Goal: Task Accomplishment & Management: Manage account settings

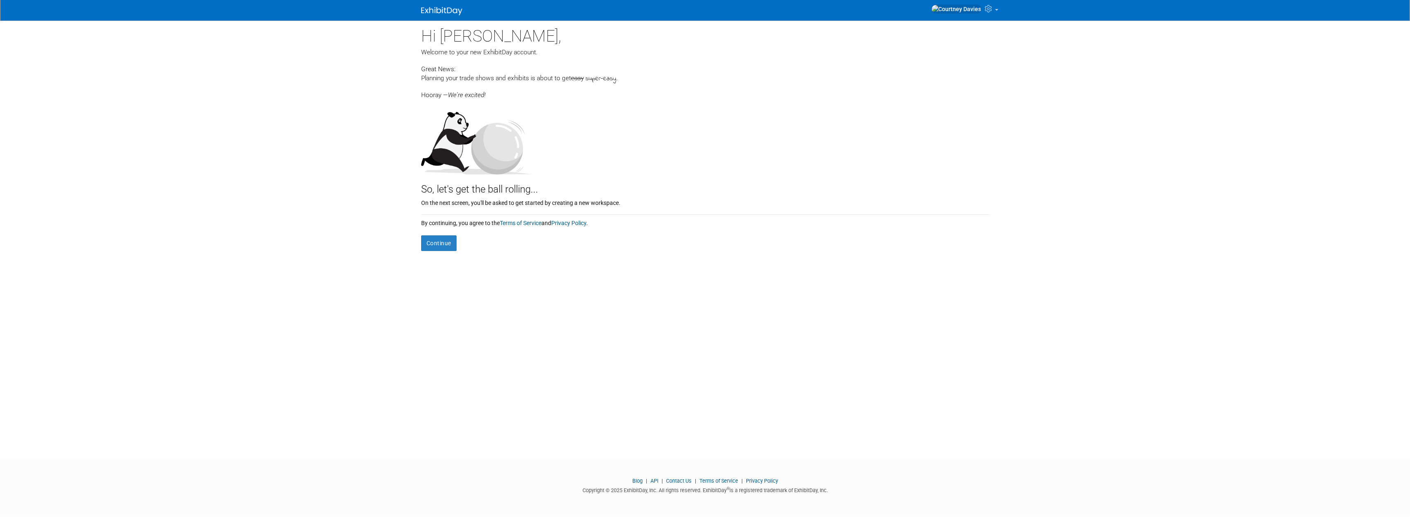
click at [446, 252] on div "Hi Courtney, Welcome to your new ExhibitDay account. Great News: Planning your …" at bounding box center [705, 233] width 581 height 424
click at [446, 248] on button "Continue" at bounding box center [438, 244] width 35 height 16
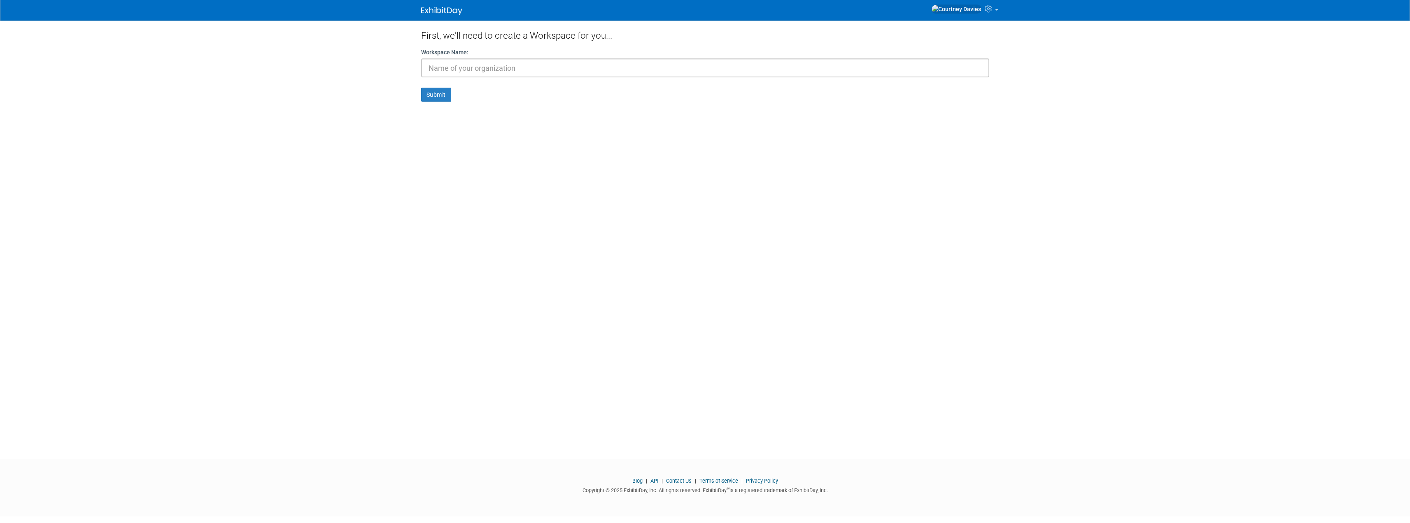
click at [462, 71] on input "text" at bounding box center [705, 67] width 568 height 19
type input "S"
type input "N"
type input "SG Sims"
click at [434, 100] on button "Submit" at bounding box center [436, 95] width 30 height 14
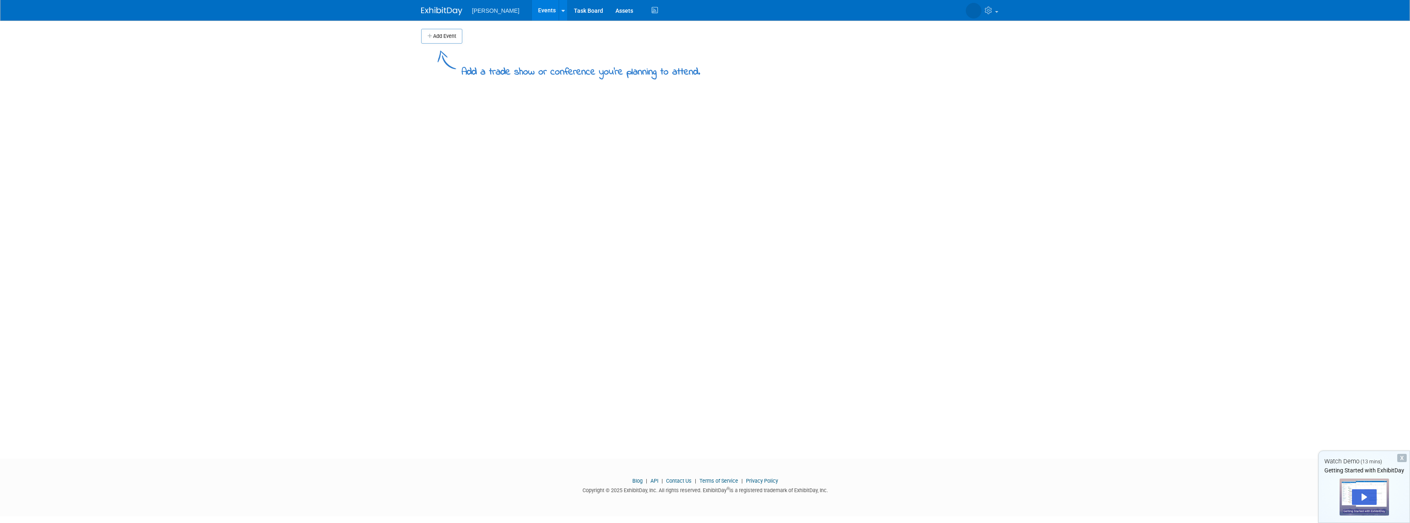
click at [492, 11] on span "[PERSON_NAME]" at bounding box center [495, 10] width 47 height 7
click at [559, 14] on link at bounding box center [563, 10] width 9 height 21
click at [609, 14] on link "Assets" at bounding box center [624, 10] width 30 height 21
click at [460, 14] on img at bounding box center [441, 11] width 41 height 8
click at [494, 10] on span "[PERSON_NAME]" at bounding box center [495, 10] width 47 height 7
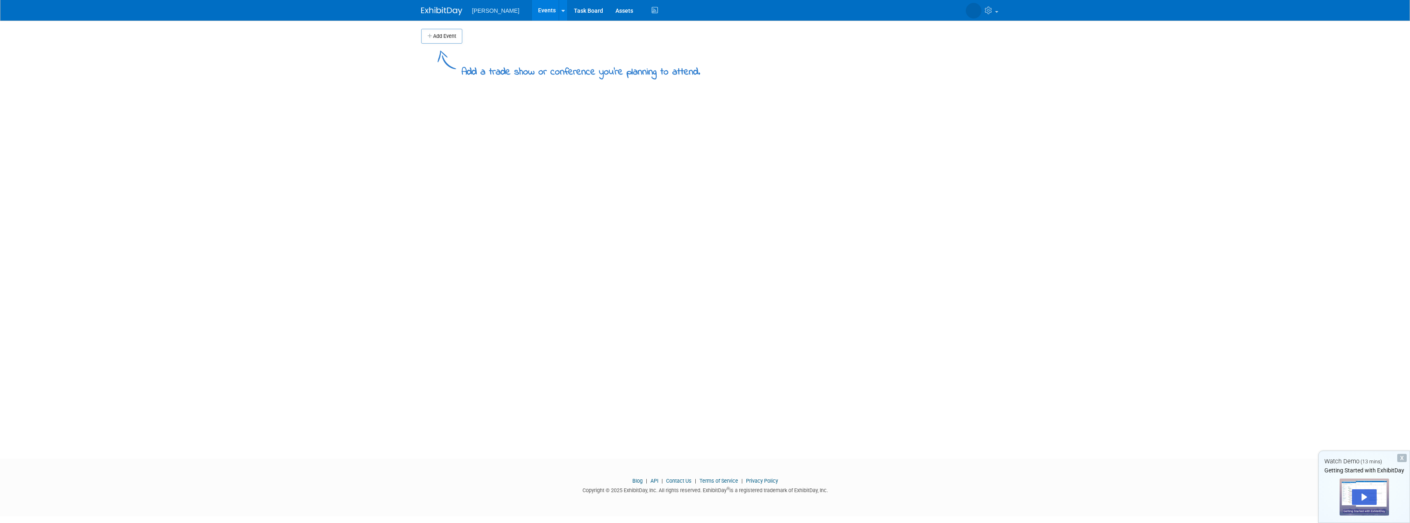
drag, startPoint x: 483, startPoint y: 14, endPoint x: 490, endPoint y: 12, distance: 7.6
click at [485, 14] on span "[PERSON_NAME]" at bounding box center [495, 10] width 47 height 7
click at [562, 11] on icon at bounding box center [563, 10] width 3 height 5
click at [572, 13] on link "Task Board" at bounding box center [589, 10] width 42 height 21
click at [964, 13] on link at bounding box center [964, 10] width 75 height 21
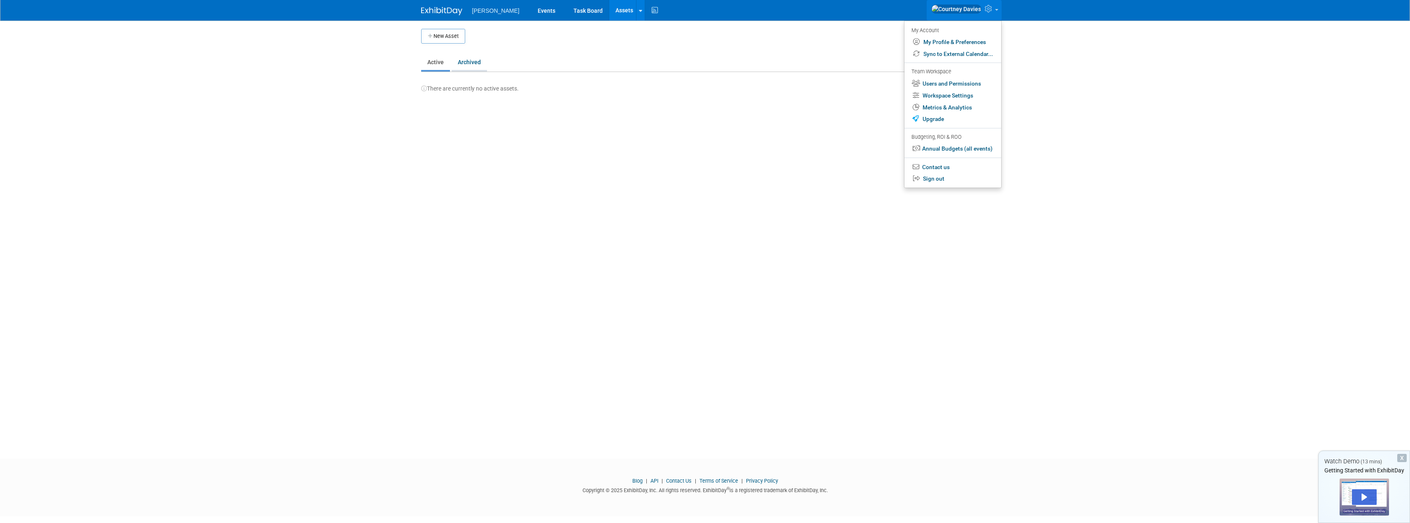
click at [472, 63] on link "Archived" at bounding box center [469, 62] width 35 height 16
